Goal: Task Accomplishment & Management: Use online tool/utility

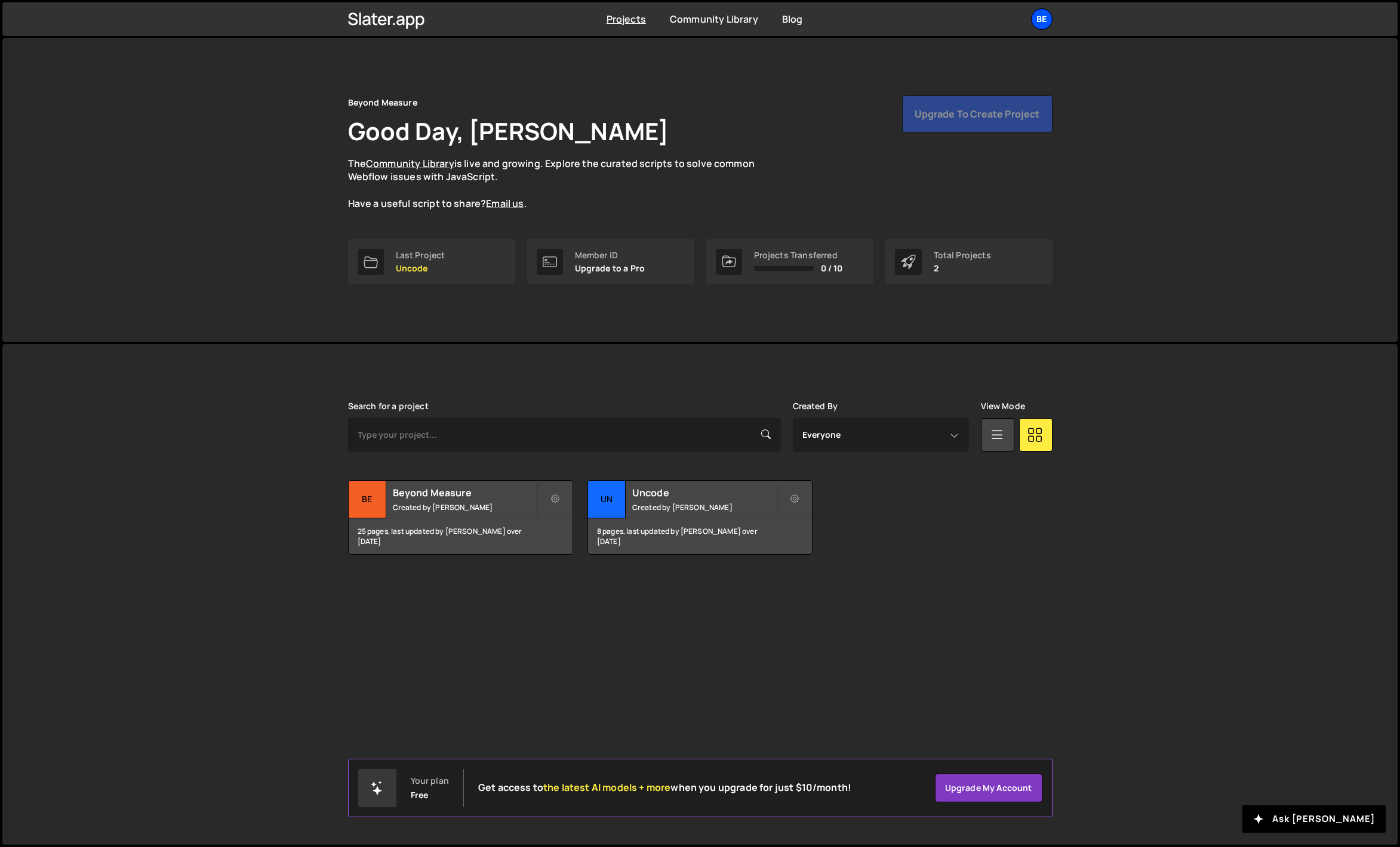
click at [1036, 18] on div "Be" at bounding box center [1042, 19] width 22 height 22
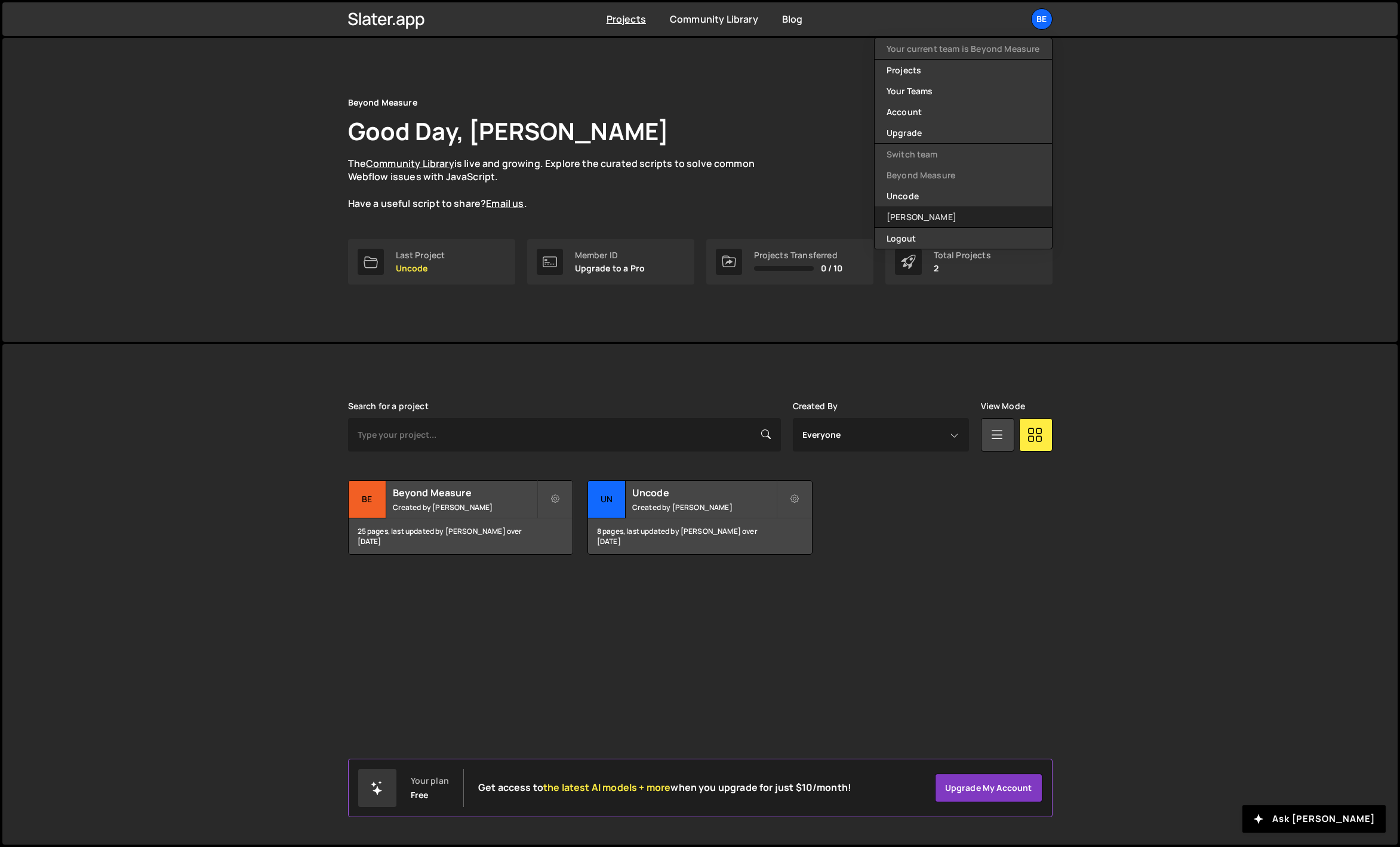
click at [920, 216] on link "[PERSON_NAME]" at bounding box center [963, 216] width 177 height 21
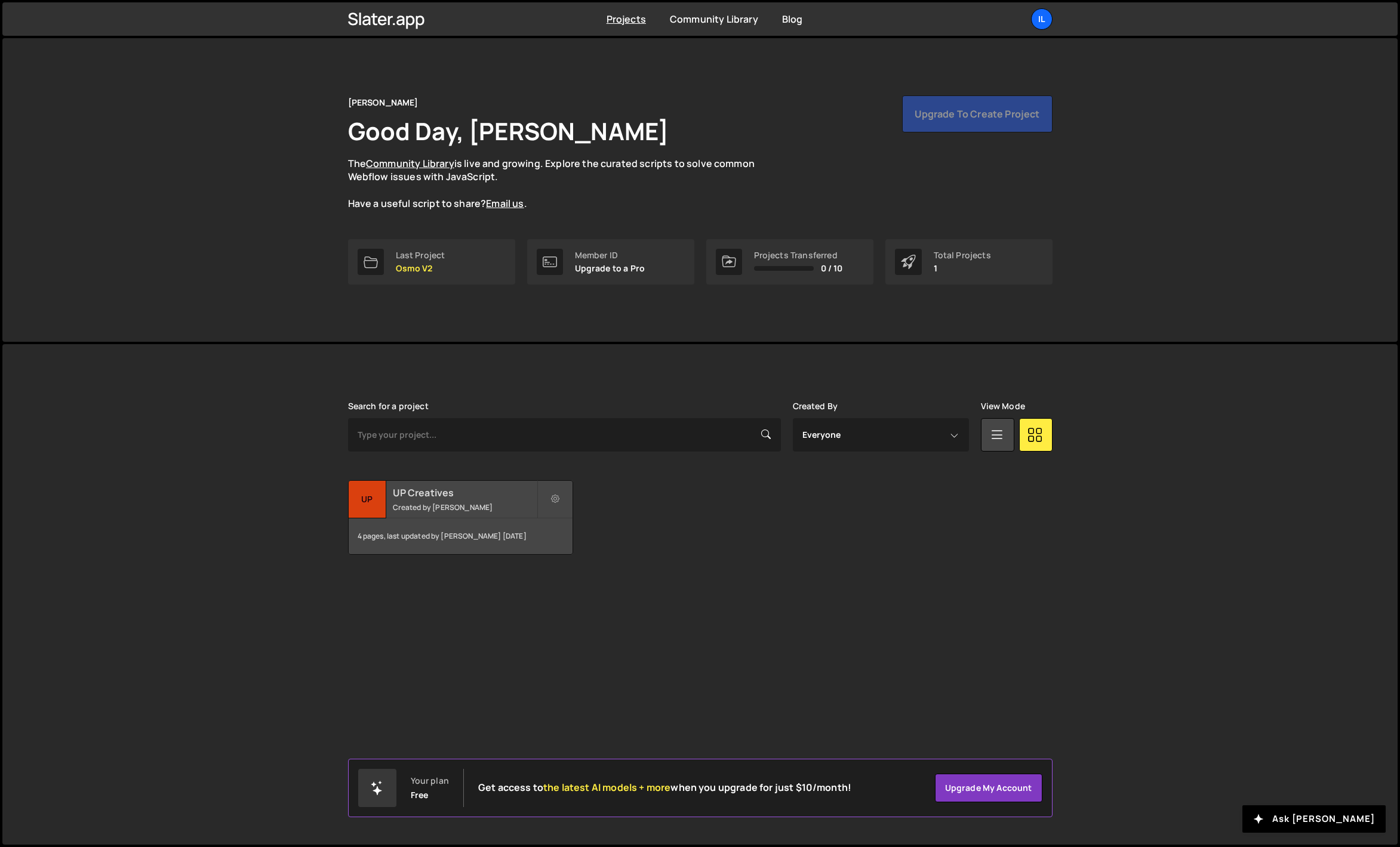
click at [460, 500] on div "UP Creatives Created by Ilja van Eck" at bounding box center [460, 499] width 224 height 37
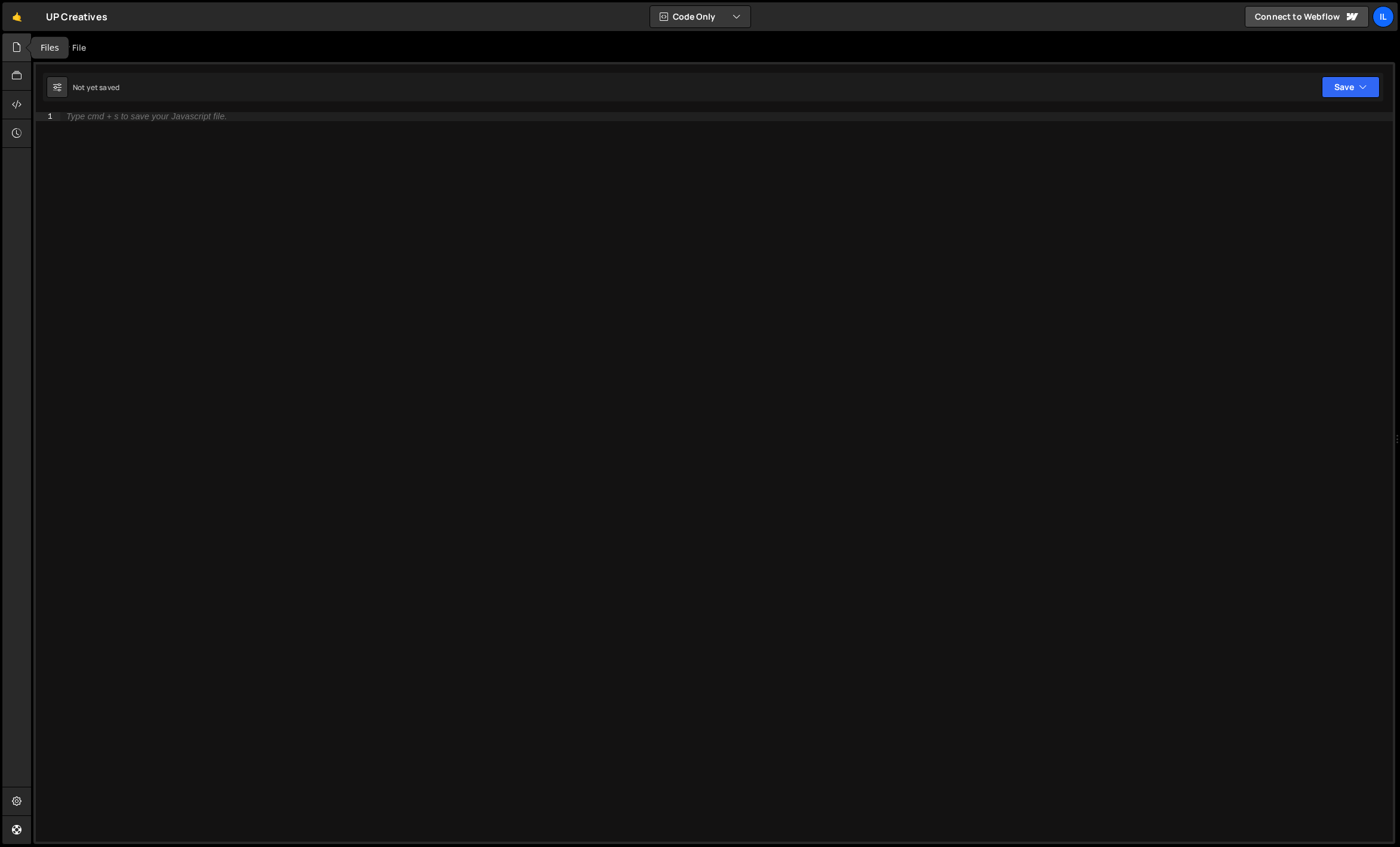
click at [14, 51] on icon at bounding box center [17, 47] width 9 height 13
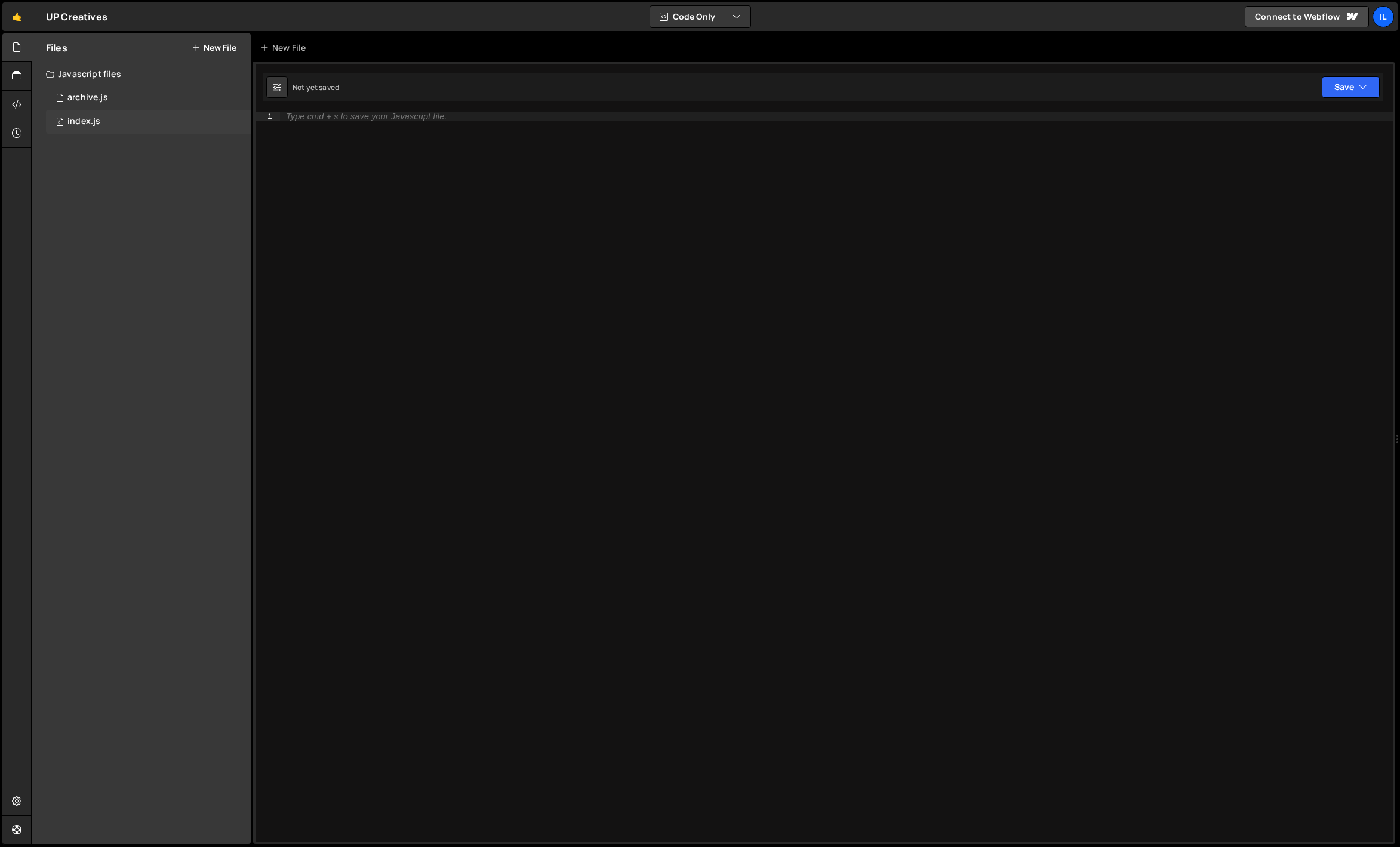
click at [102, 128] on div "0 index.js 0" at bounding box center [148, 122] width 205 height 24
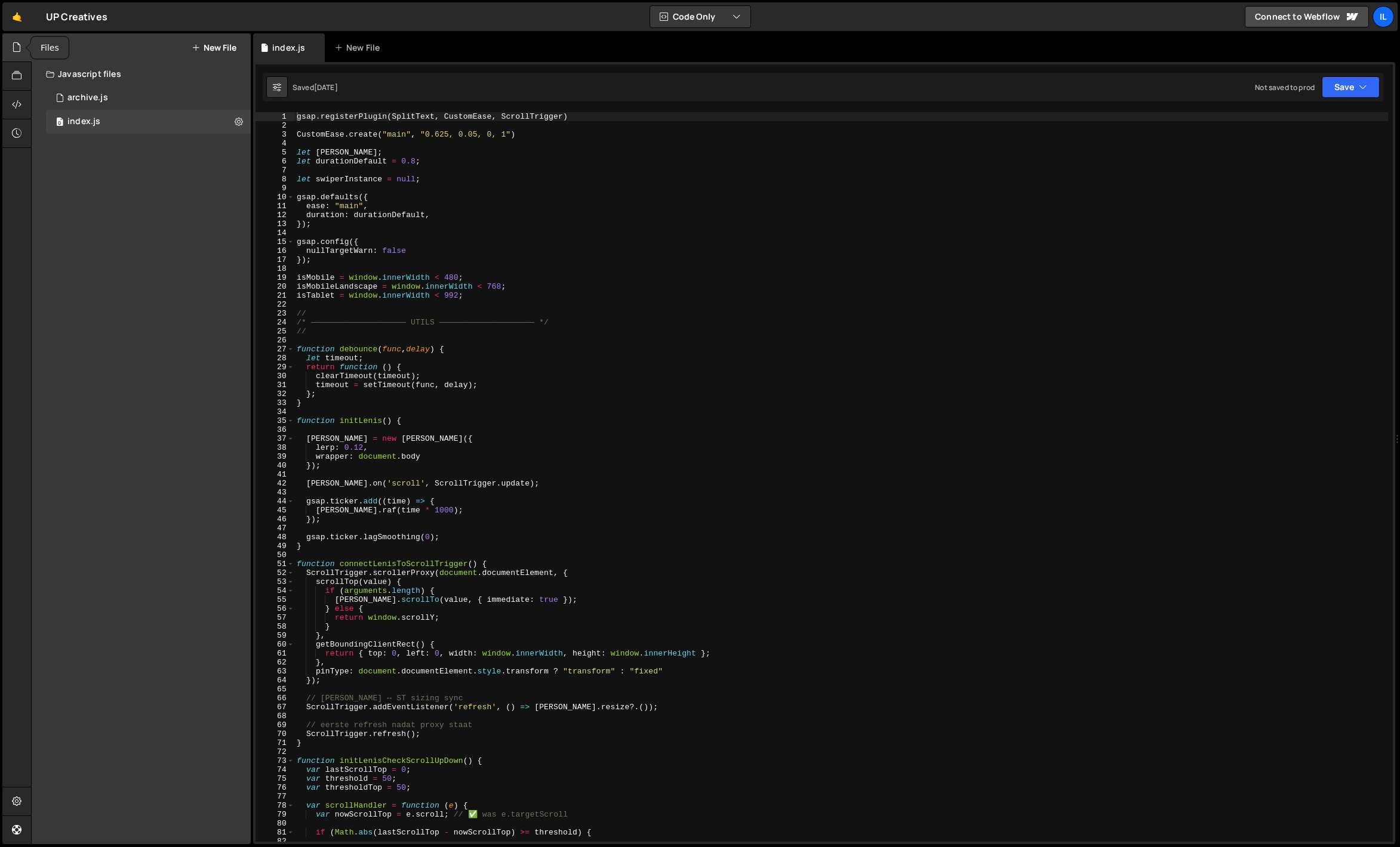
click at [24, 50] on div at bounding box center [17, 47] width 29 height 29
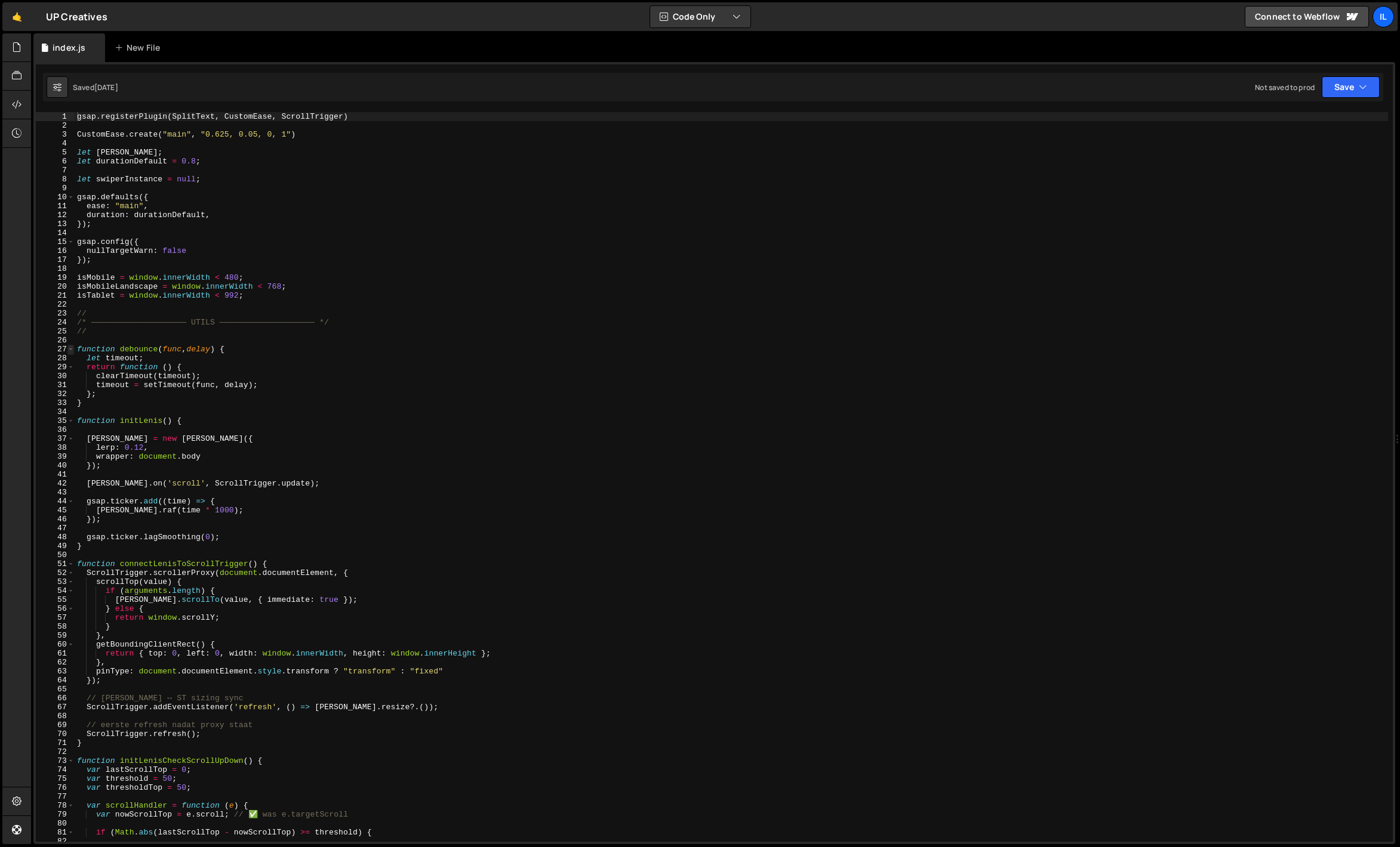
click at [72, 349] on span at bounding box center [71, 349] width 6 height 9
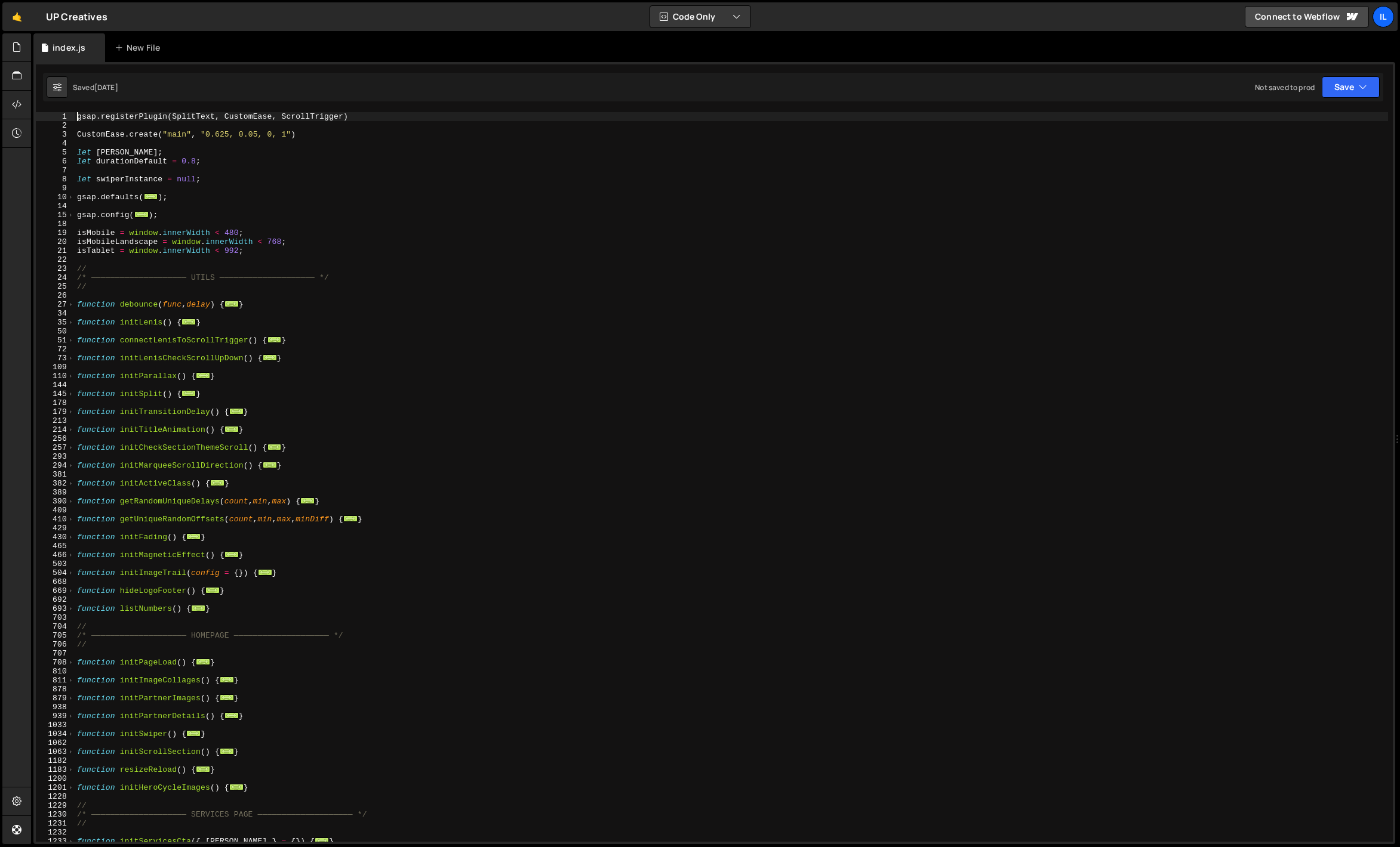
click at [160, 623] on div "gsap . registerPlugin ( SplitText , CustomEase , ScrollTrigger ) CustomEase . c…" at bounding box center [731, 486] width 1313 height 748
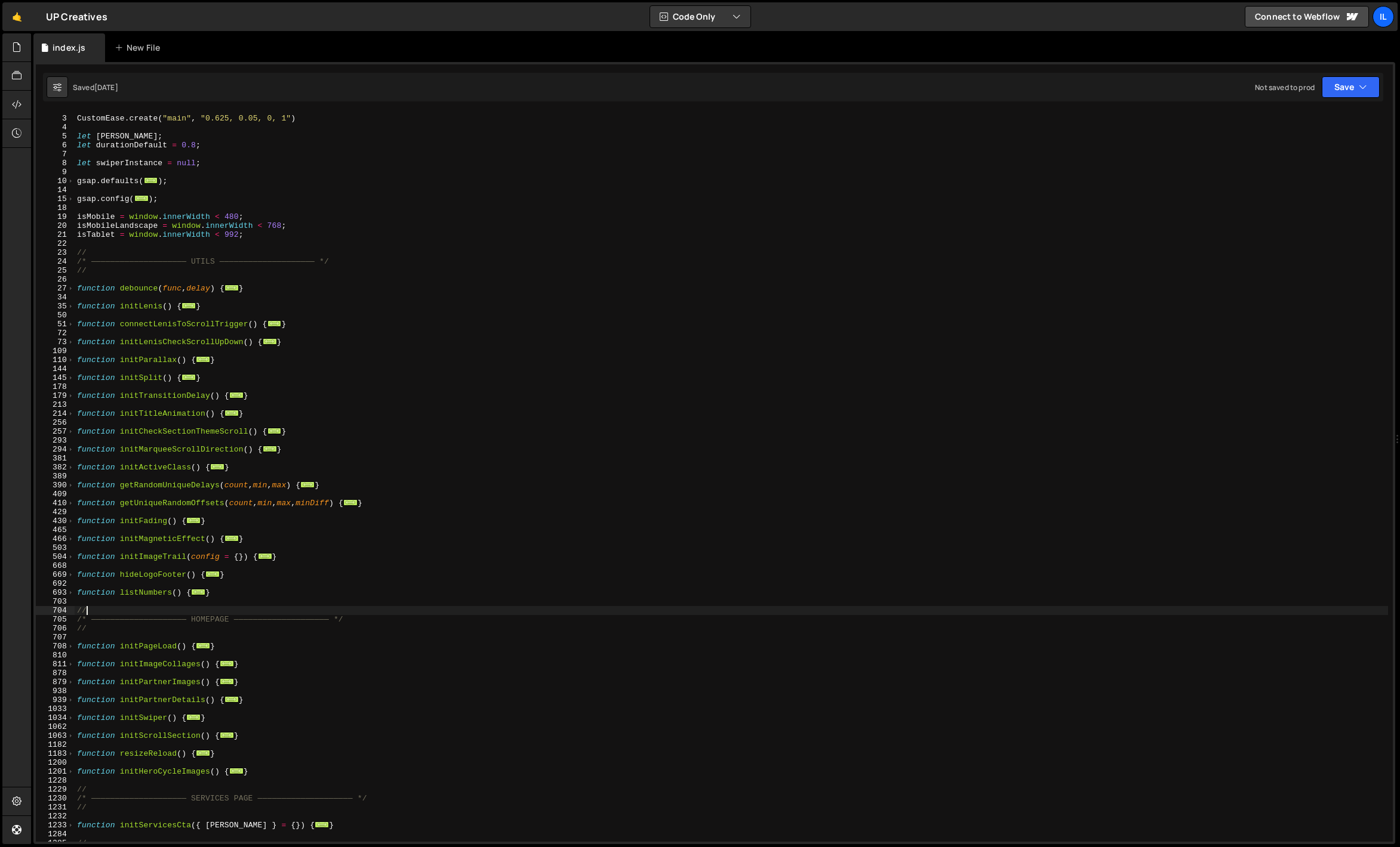
scroll to position [241, 0]
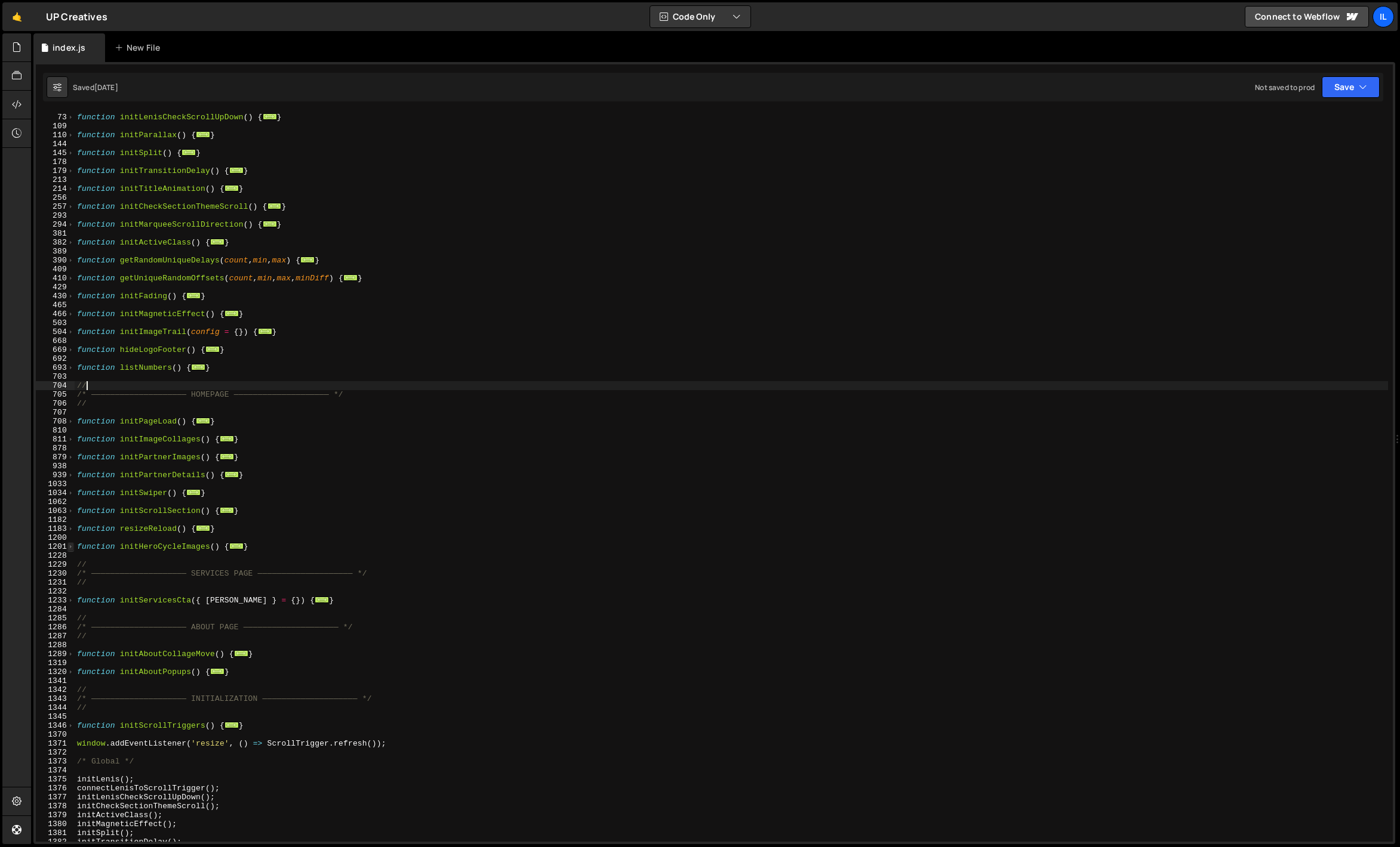
click at [73, 549] on span at bounding box center [71, 546] width 6 height 9
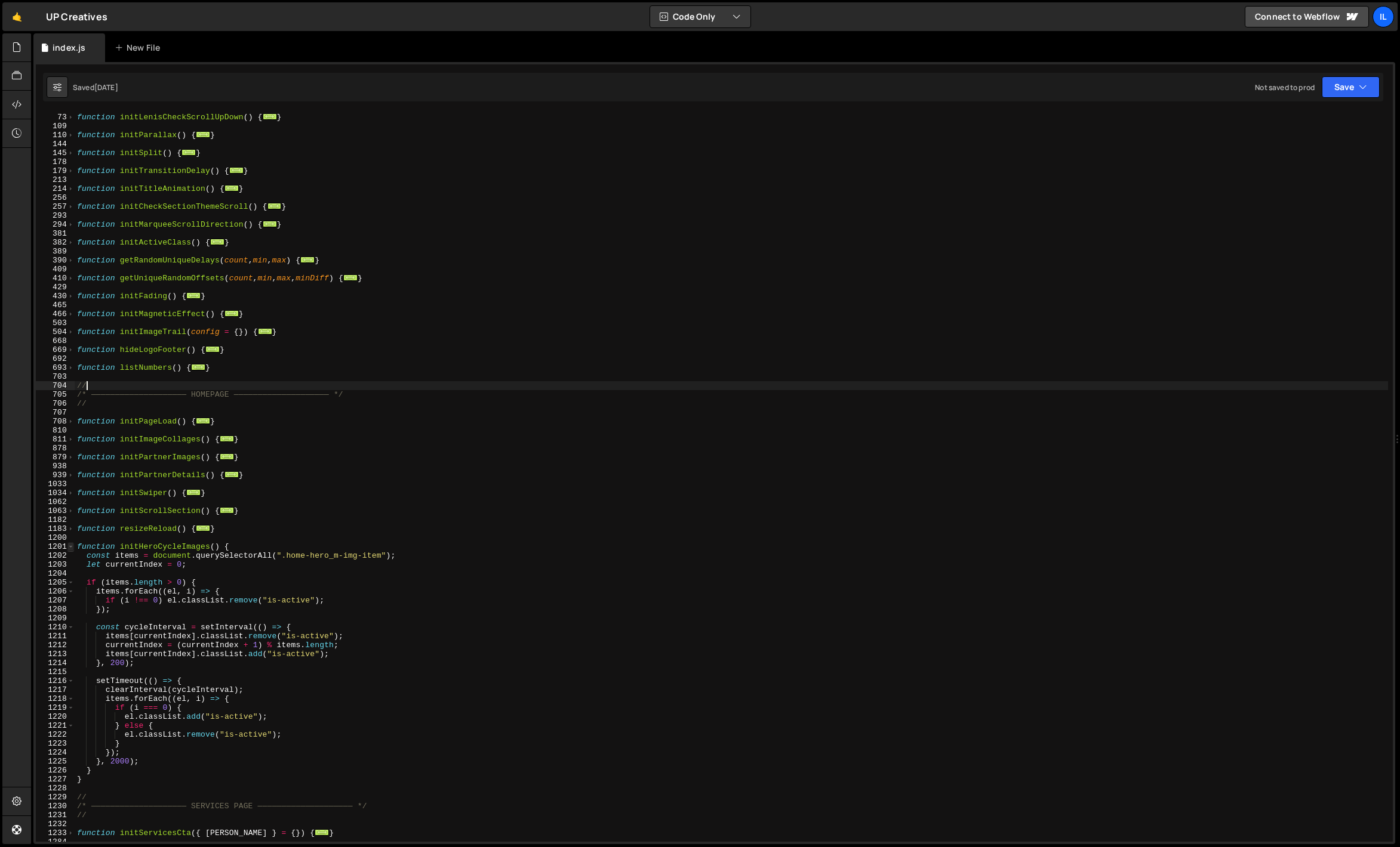
click at [69, 547] on span at bounding box center [71, 546] width 6 height 9
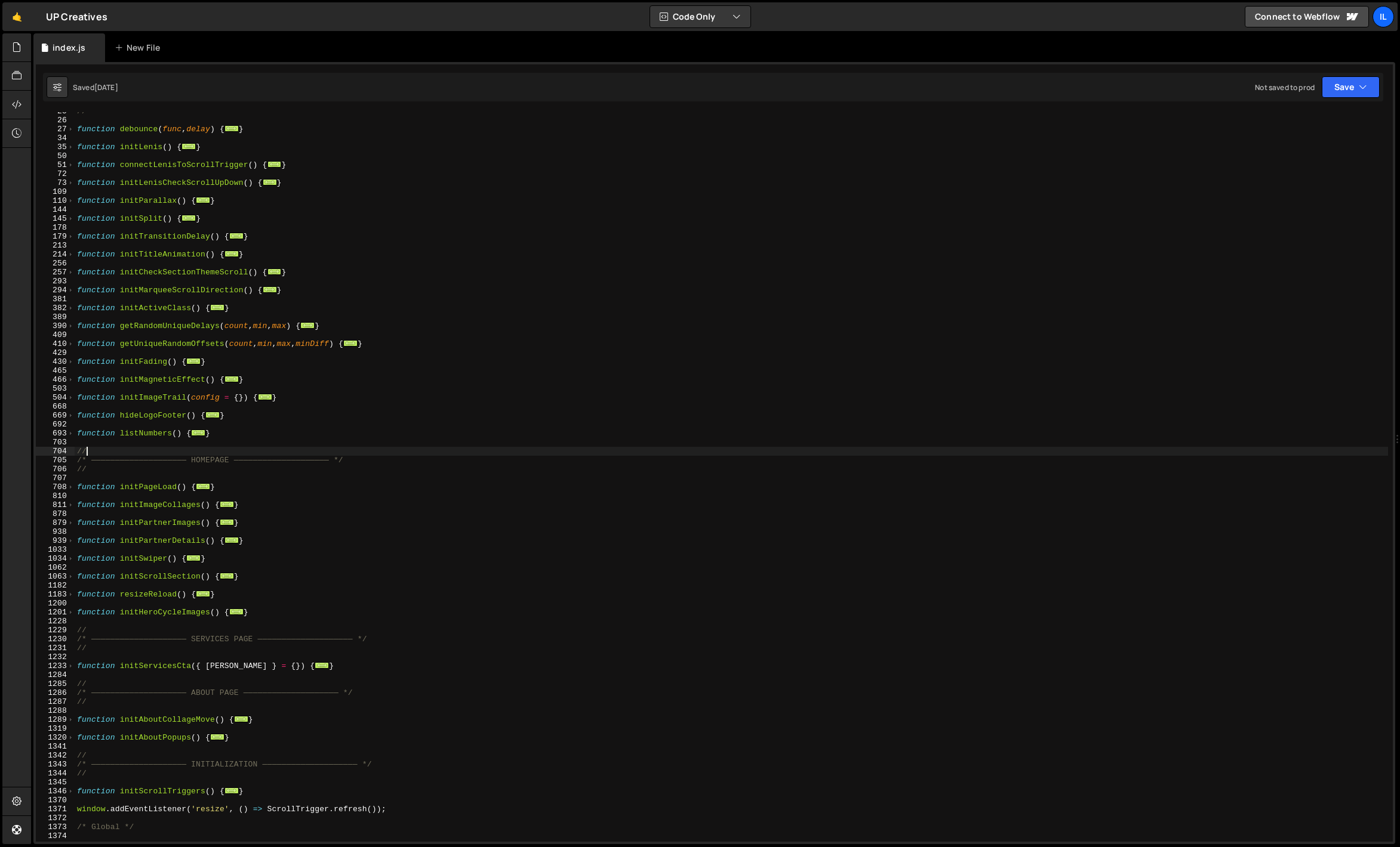
scroll to position [106, 0]
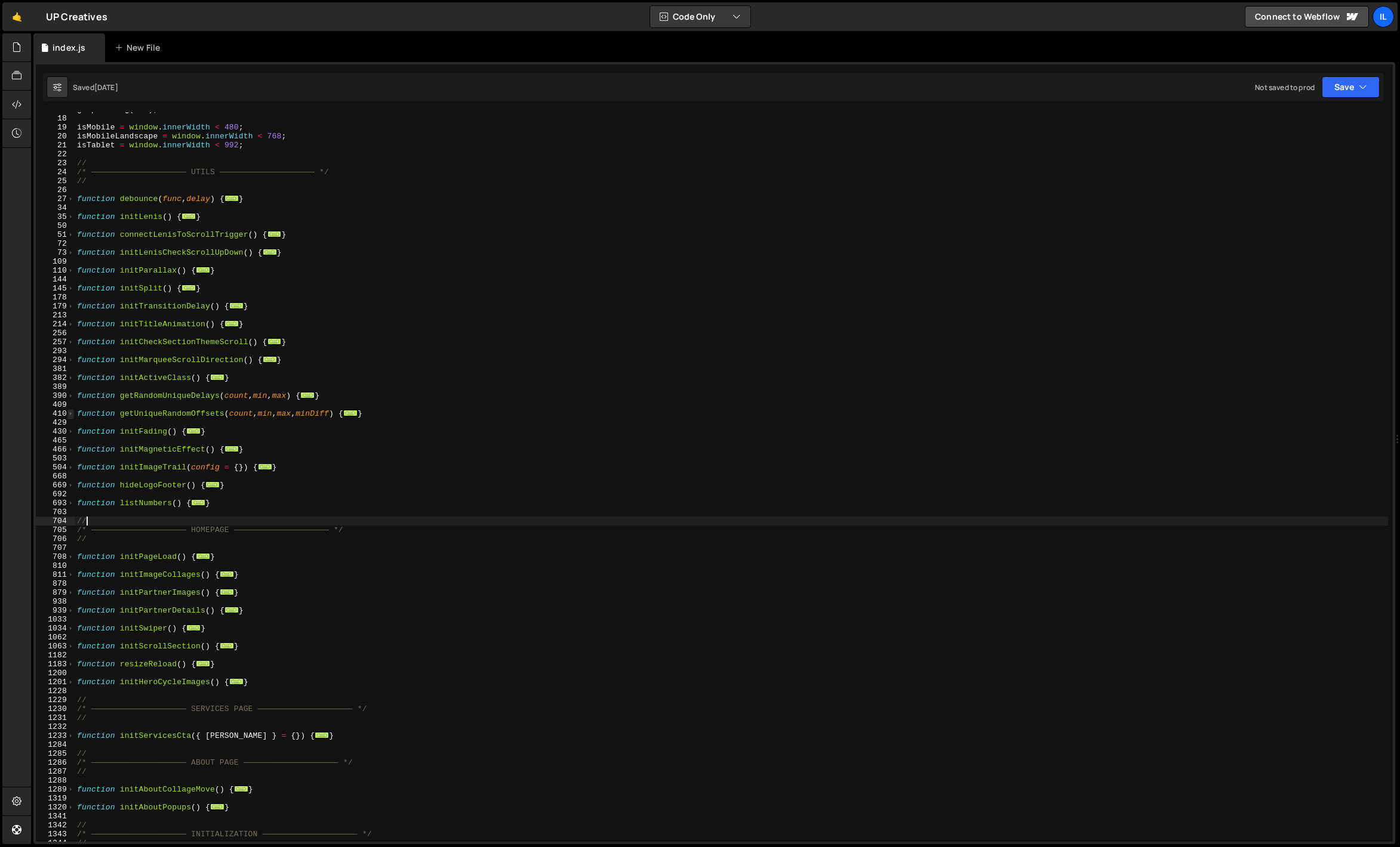
click at [68, 411] on span at bounding box center [71, 413] width 6 height 9
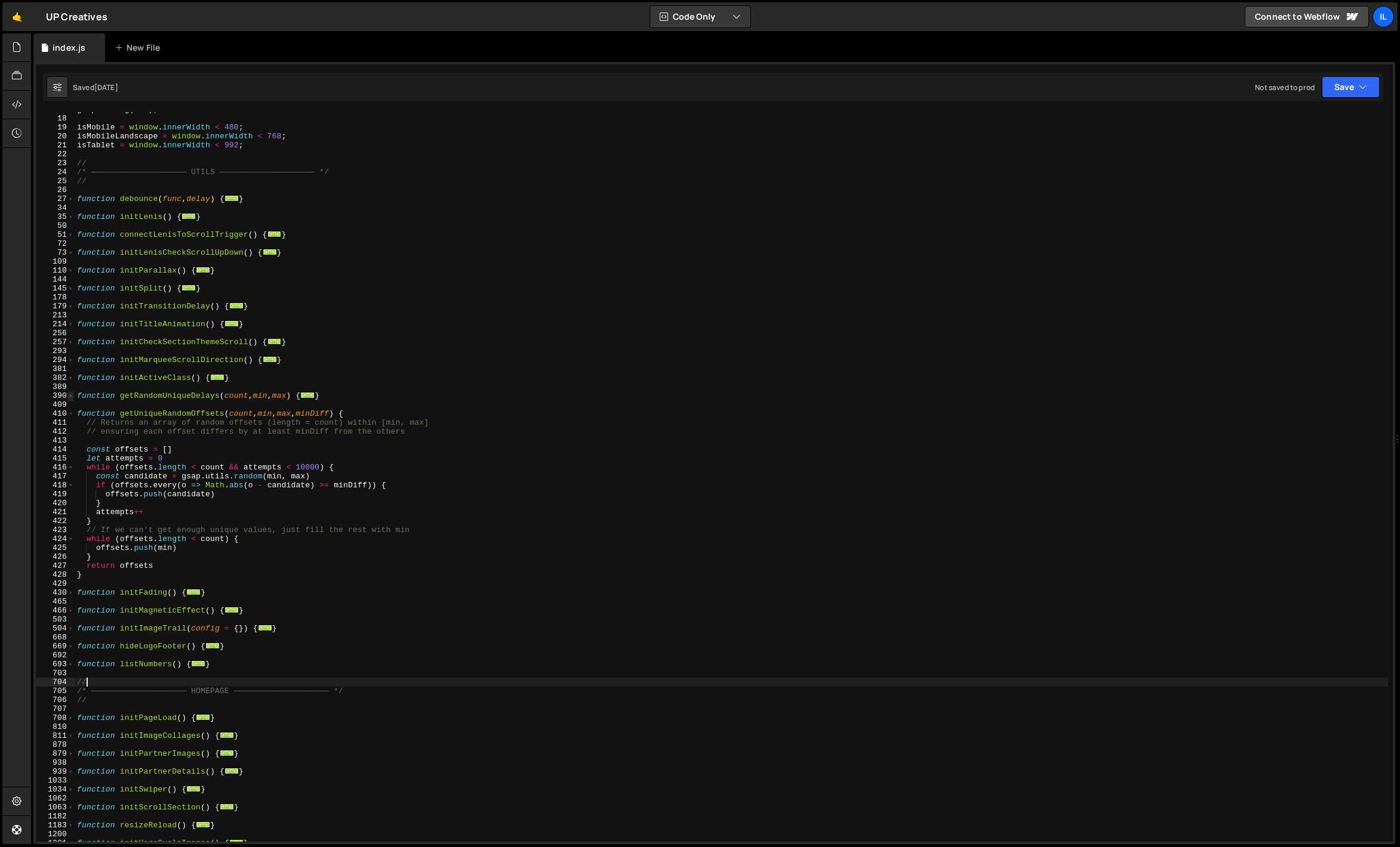
click at [71, 397] on span at bounding box center [71, 395] width 6 height 9
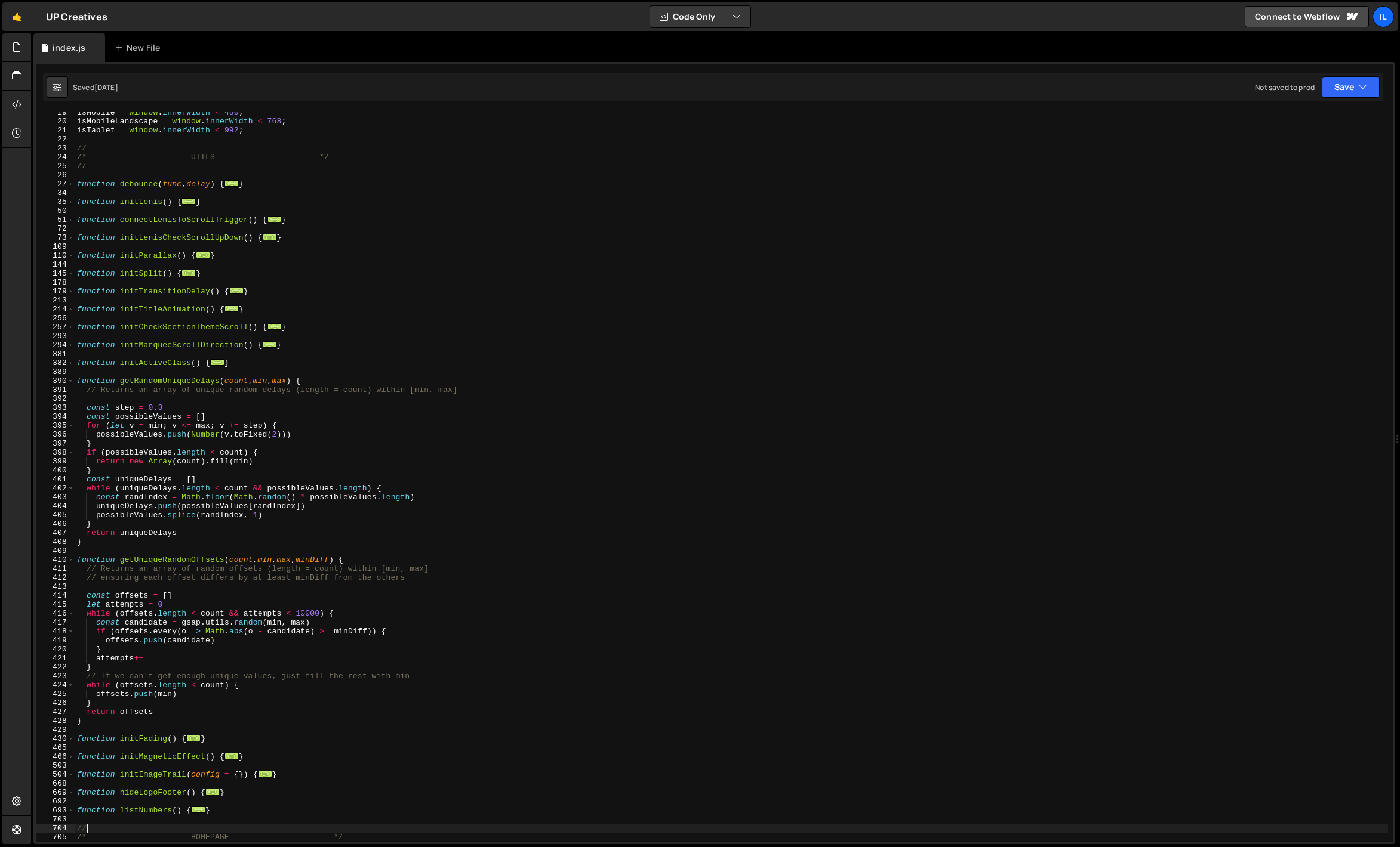
scroll to position [168, 0]
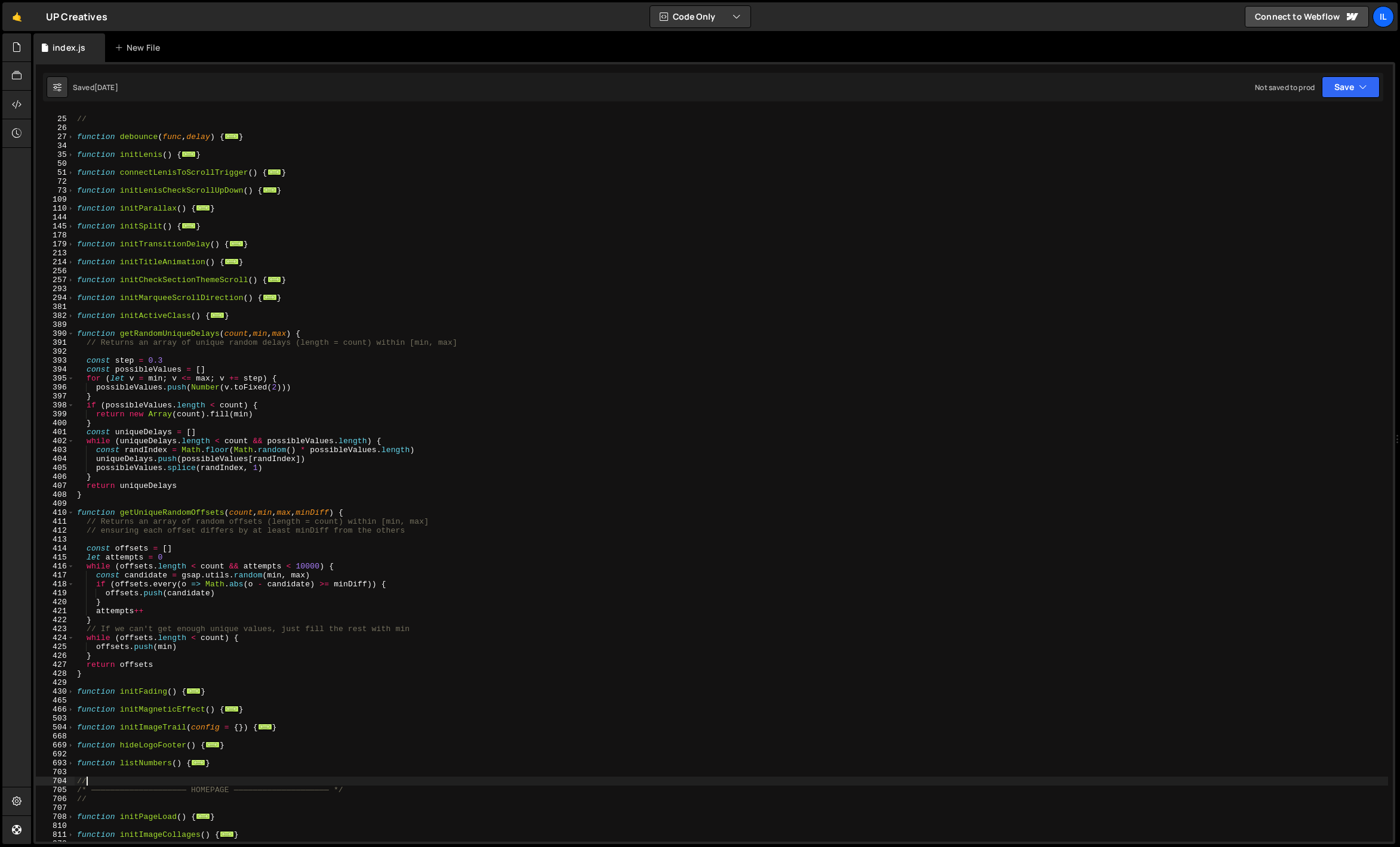
click at [98, 394] on div "/* ———————————————————— UTILS ———————————————————— */ // function debounce ( fu…" at bounding box center [731, 480] width 1313 height 748
type textarea "}"
click at [226, 536] on div "/* ———————————————————— UTILS ———————————————————— */ // function debounce ( fu…" at bounding box center [731, 480] width 1313 height 748
click at [232, 503] on div "/* ———————————————————— UTILS ———————————————————— */ // function debounce ( fu…" at bounding box center [731, 480] width 1313 height 748
drag, startPoint x: 103, startPoint y: 342, endPoint x: 487, endPoint y: 340, distance: 384.0
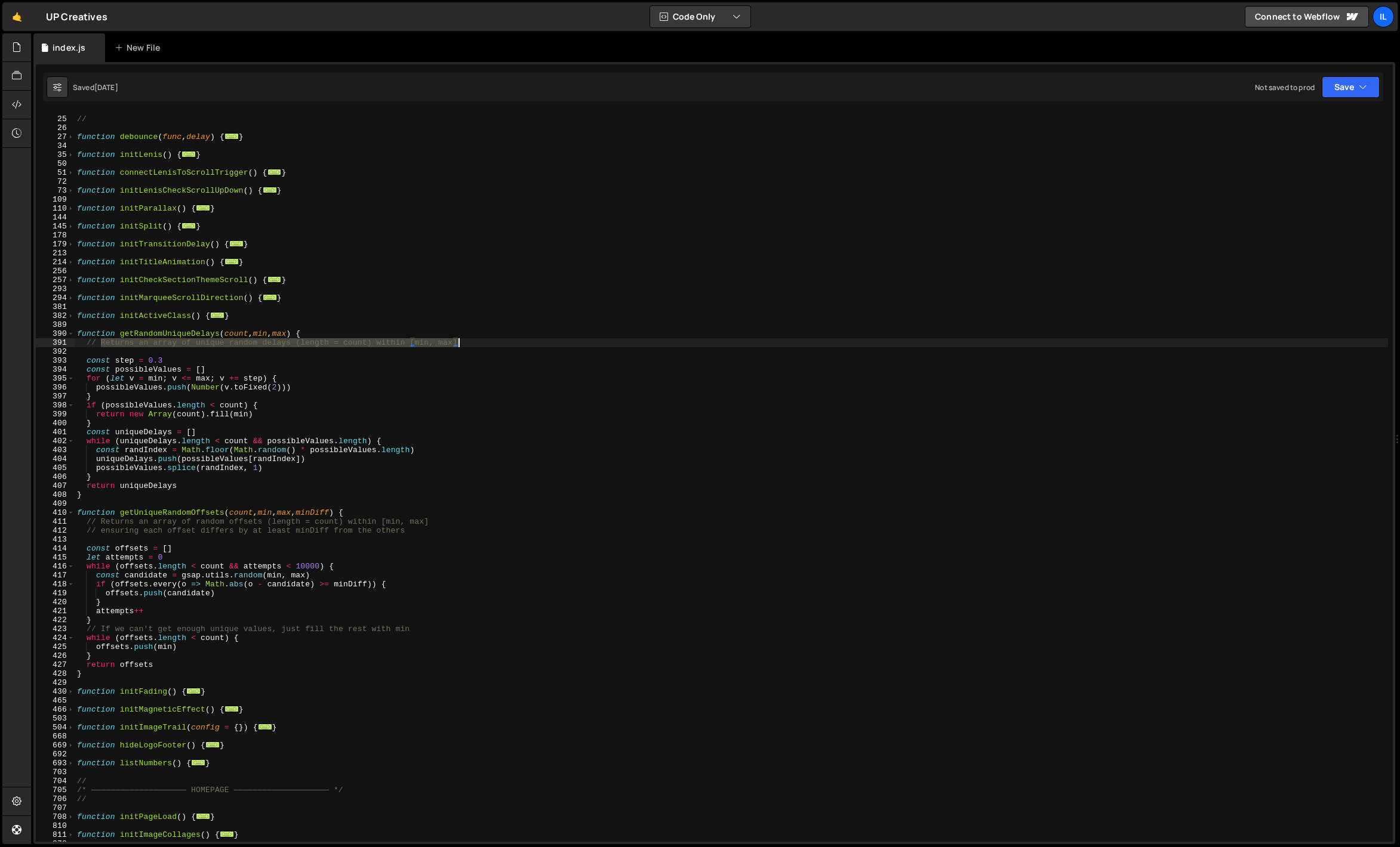
click at [487, 340] on div "/* ———————————————————— UTILS ———————————————————— */ // function debounce ( fu…" at bounding box center [731, 480] width 1313 height 748
type textarea "// Returns an array of unique random delays (length = count) within [min, max]"
click at [487, 340] on div "/* ———————————————————— UTILS ———————————————————— */ // function debounce ( fu…" at bounding box center [731, 477] width 1313 height 730
click at [406, 352] on div "/* ———————————————————— UTILS ———————————————————— */ // function debounce ( fu…" at bounding box center [731, 480] width 1313 height 748
